Goal: Transaction & Acquisition: Purchase product/service

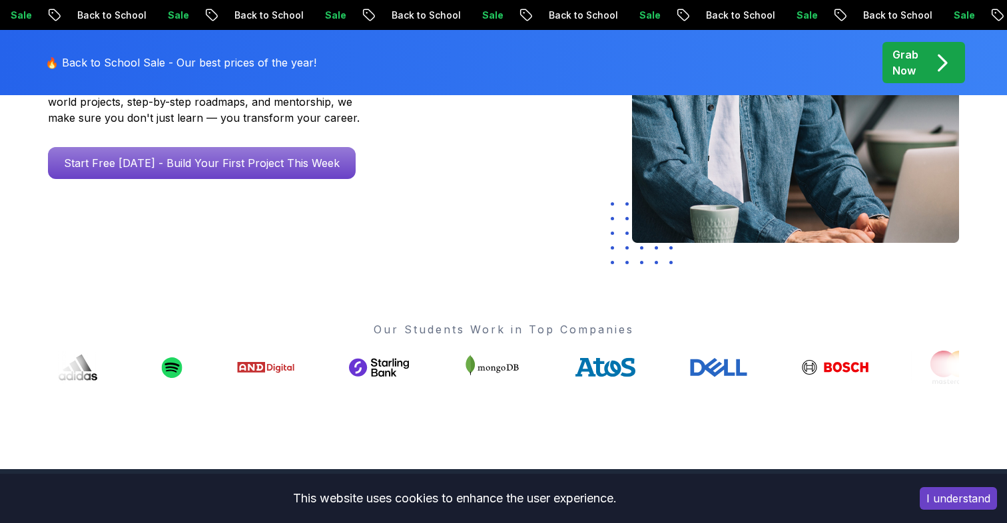
scroll to position [338, 0]
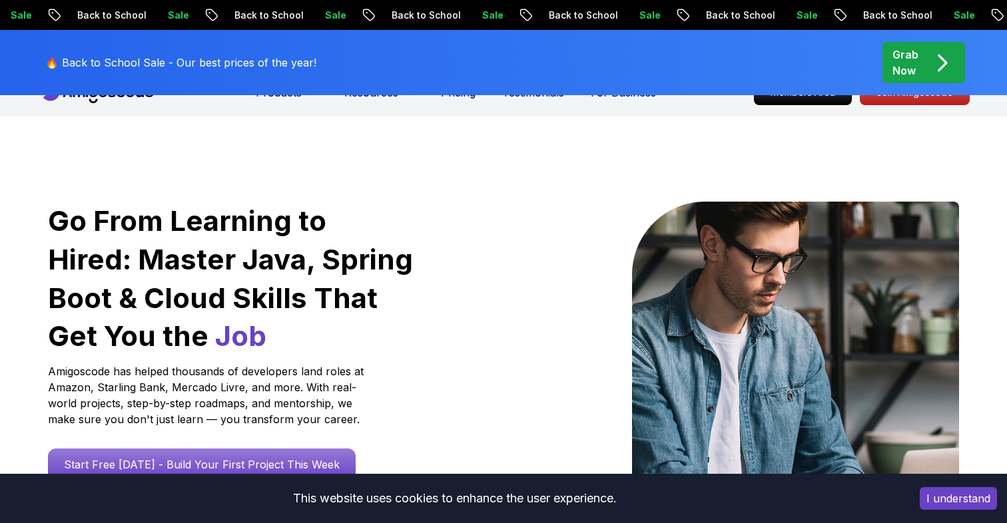
scroll to position [0, 0]
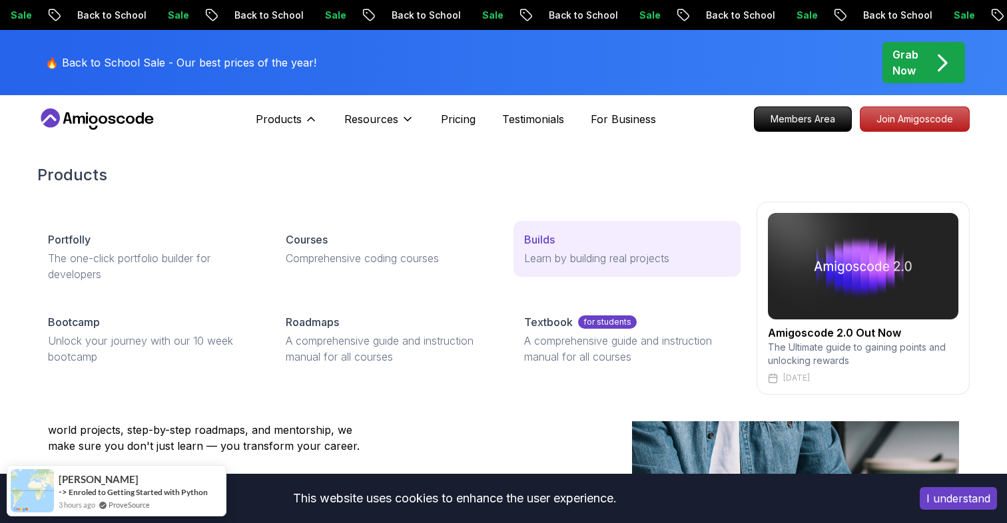
click at [543, 232] on p "Builds" at bounding box center [539, 240] width 31 height 16
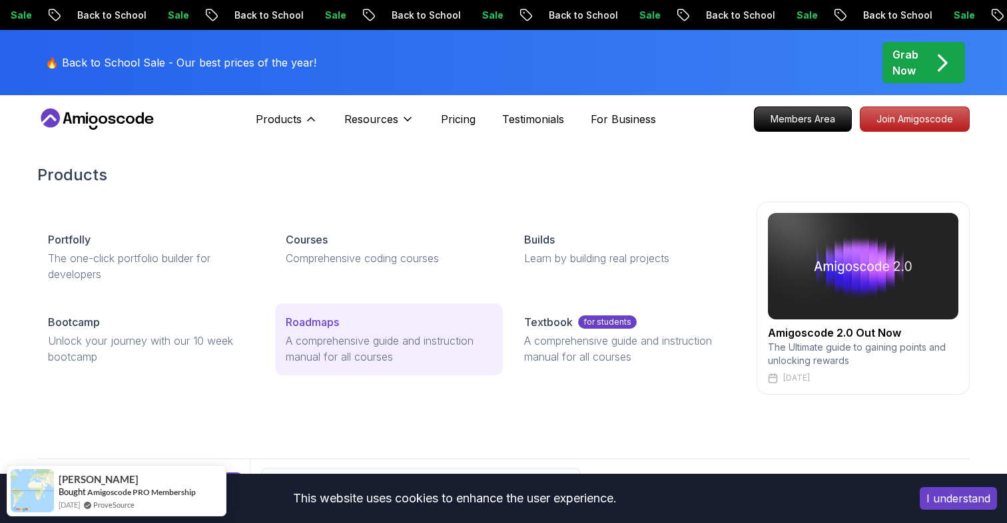
click at [341, 312] on link "Roadmaps A comprehensive guide and instruction manual for all courses" at bounding box center [388, 340] width 227 height 72
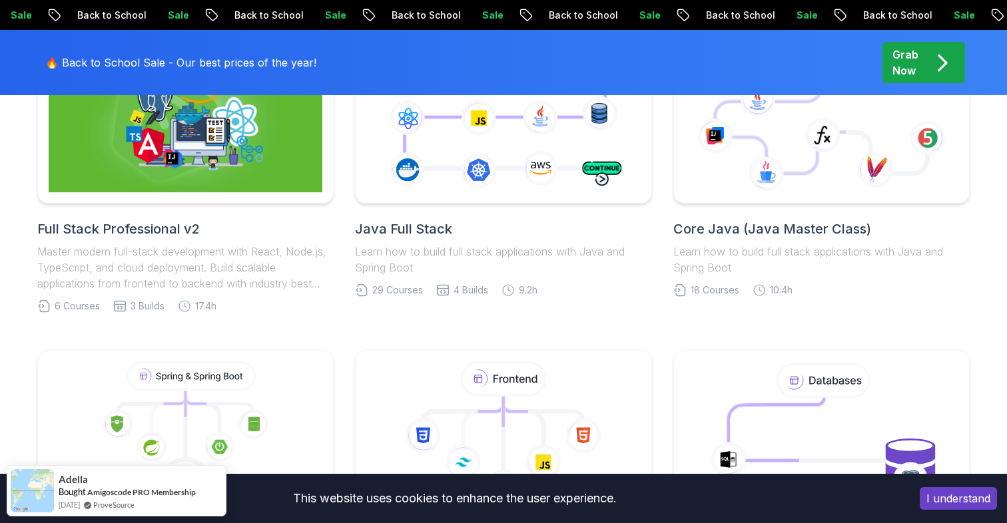
scroll to position [341, 0]
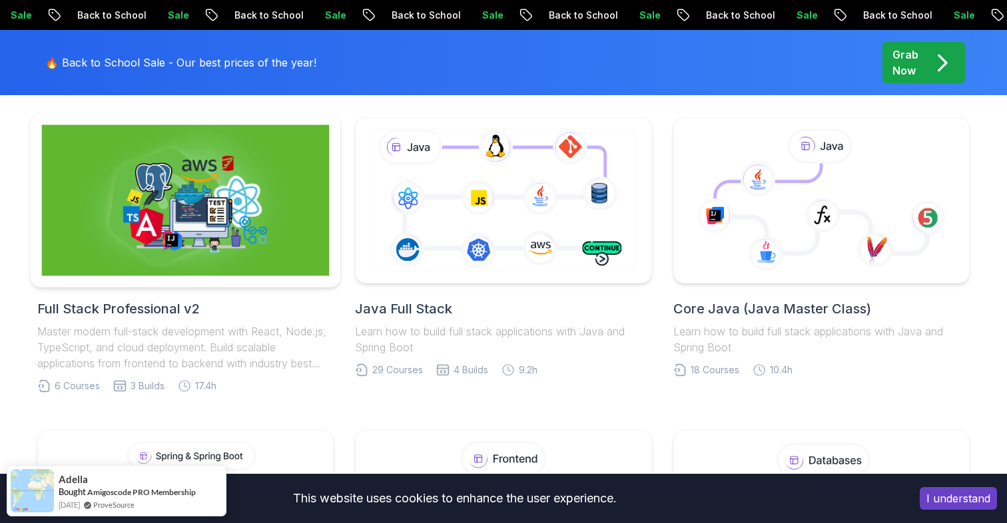
click at [259, 221] on img at bounding box center [186, 200] width 288 height 151
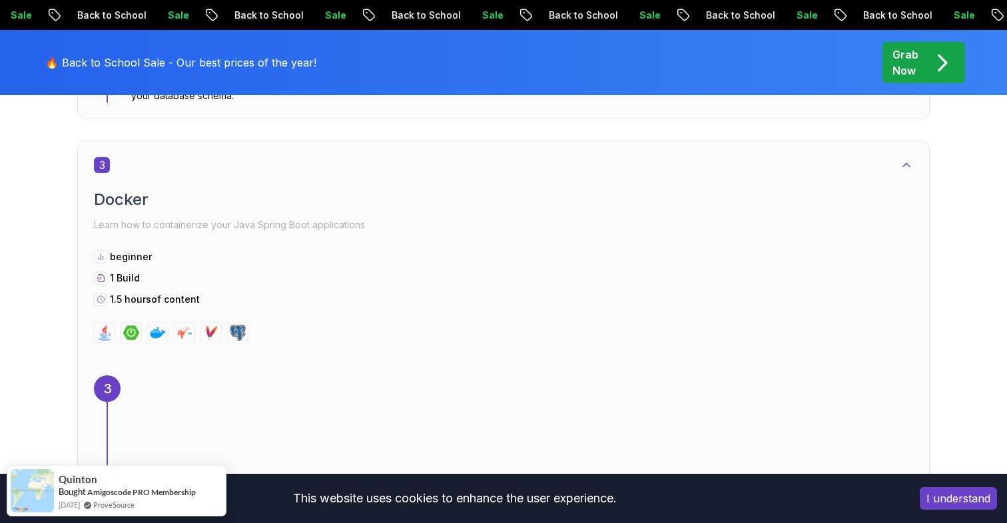
scroll to position [1683, 0]
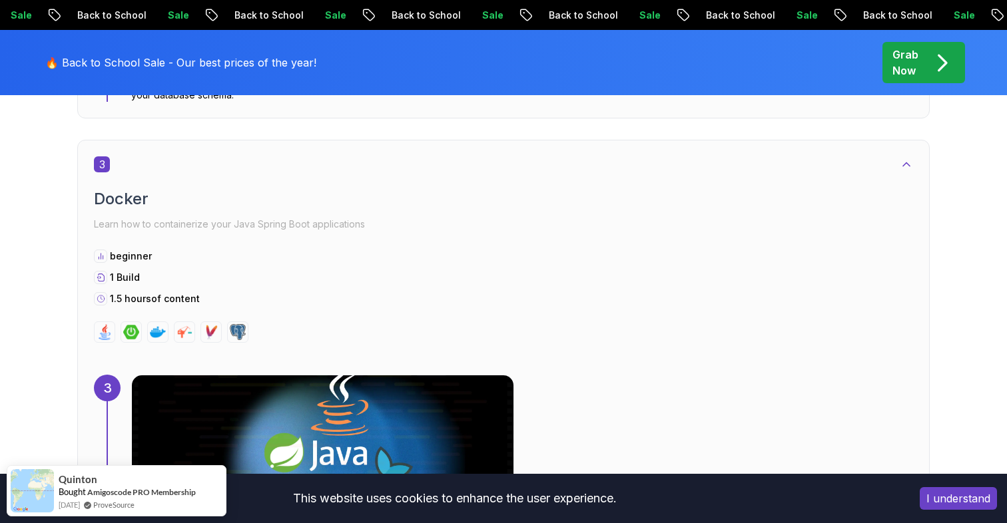
click at [901, 59] on p "Grab Now" at bounding box center [905, 63] width 26 height 32
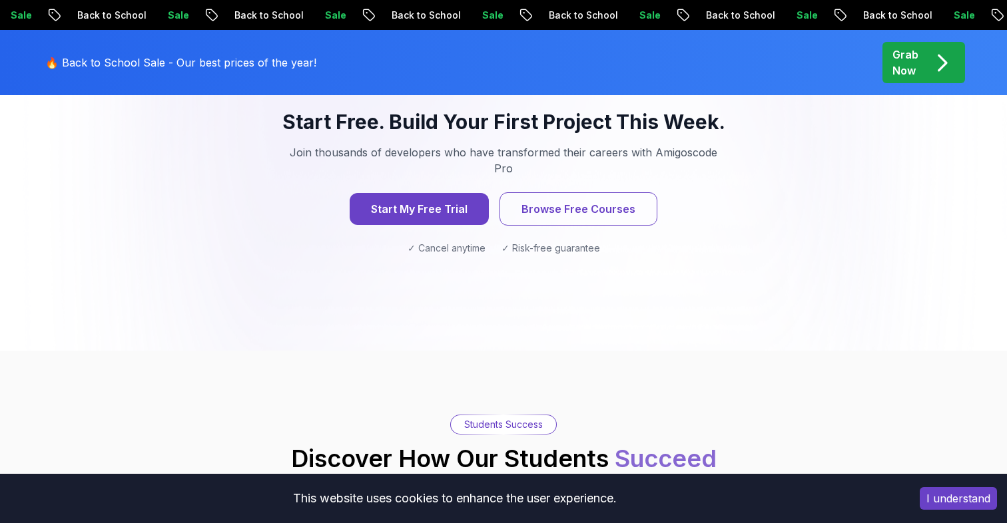
scroll to position [1464, 0]
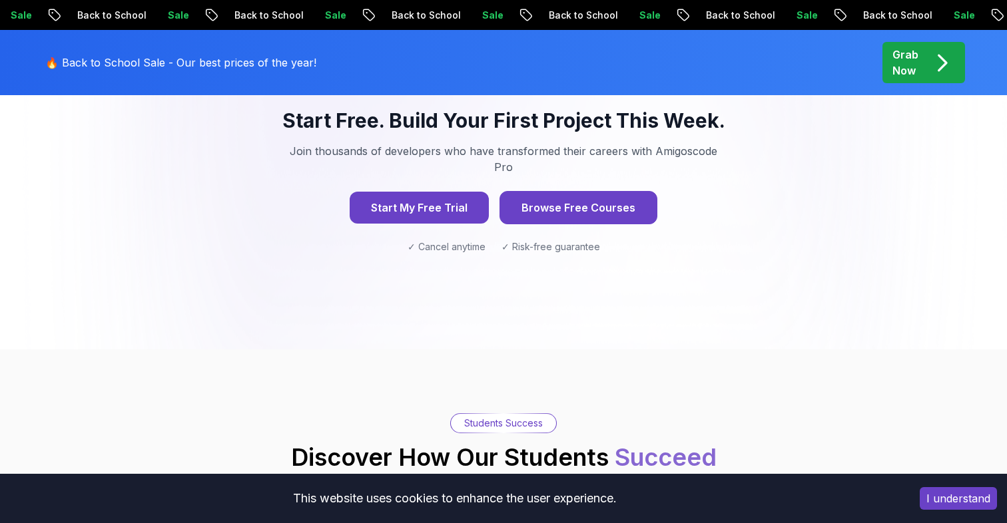
click at [578, 191] on button "Browse Free Courses" at bounding box center [578, 207] width 158 height 33
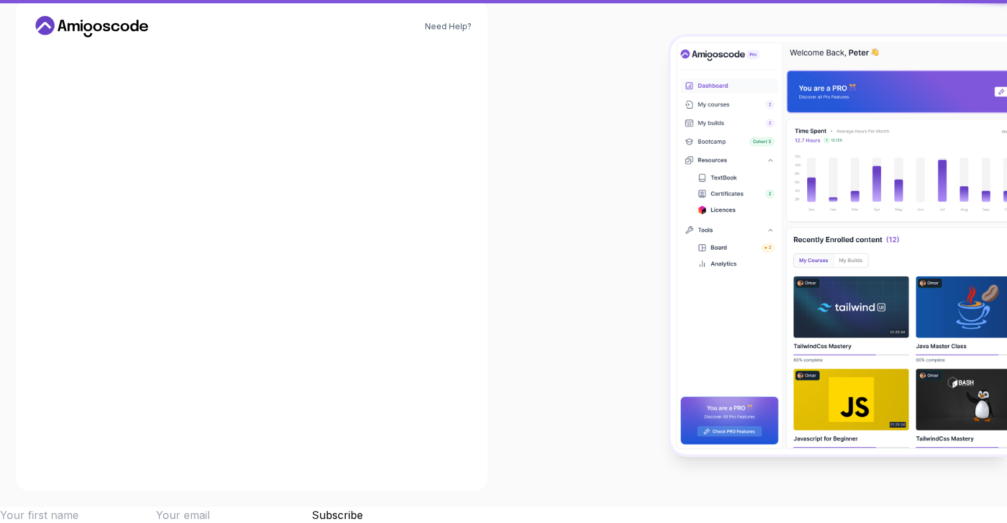
scroll to position [16, 0]
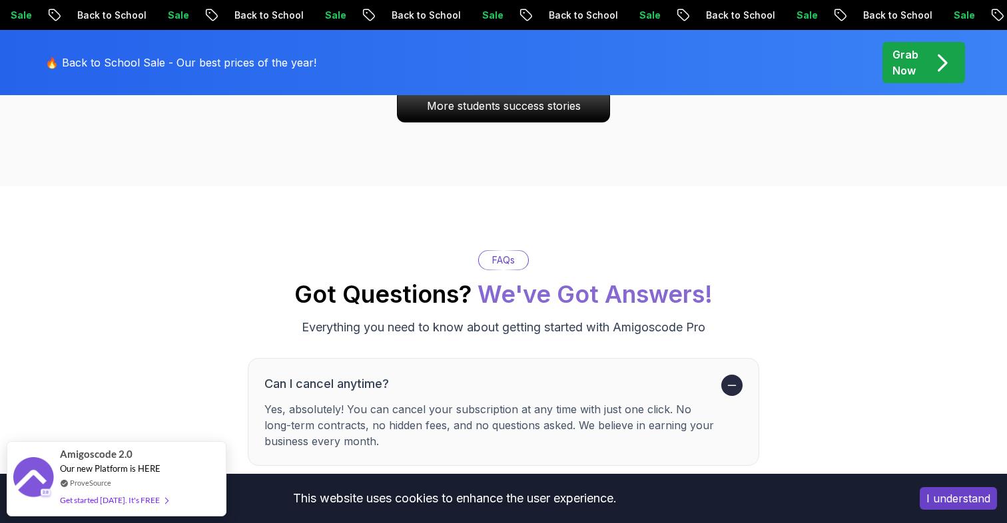
scroll to position [4393, 0]
